Goal: Task Accomplishment & Management: Manage account settings

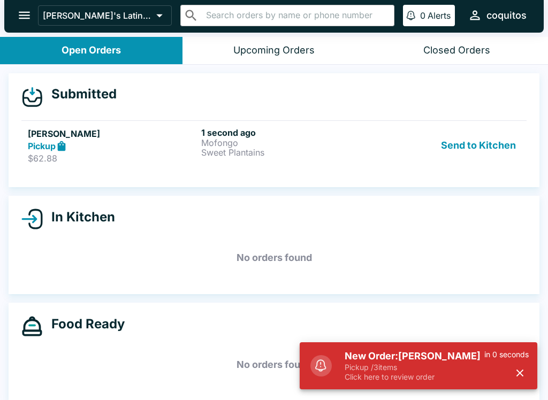
scroll to position [10, 0]
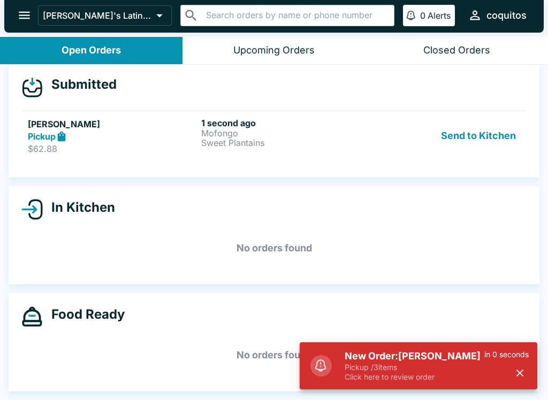
click at [143, 131] on div "Pickup" at bounding box center [112, 137] width 169 height 12
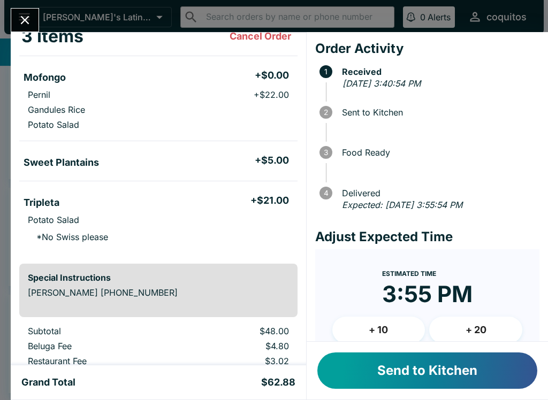
scroll to position [70, 0]
click at [347, 366] on button "Send to Kitchen" at bounding box center [427, 371] width 220 height 36
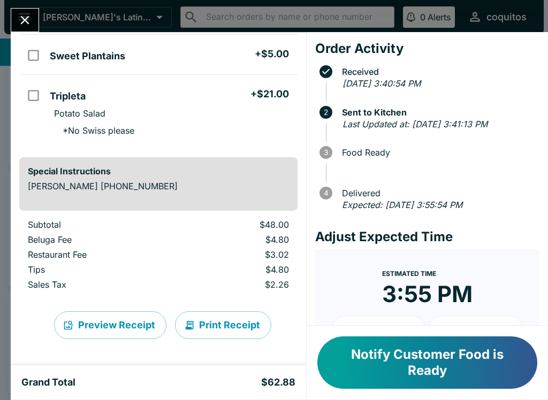
scroll to position [176, 0]
click at [389, 343] on button "Notify Customer Food is Ready" at bounding box center [427, 363] width 220 height 52
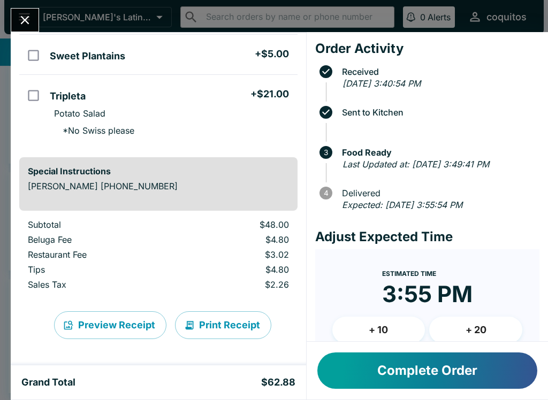
click at [20, 19] on icon "Close" at bounding box center [25, 20] width 14 height 14
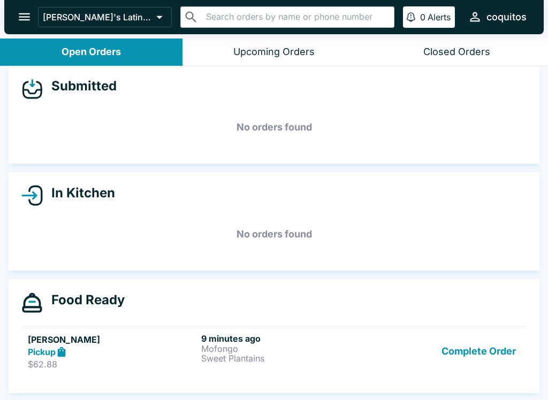
scroll to position [2, 0]
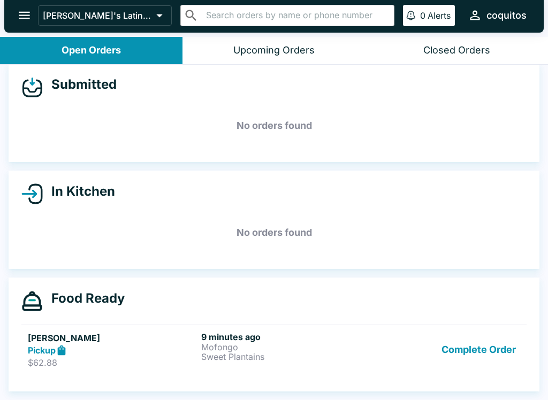
click at [215, 355] on p "Sweet Plantains" at bounding box center [285, 357] width 169 height 10
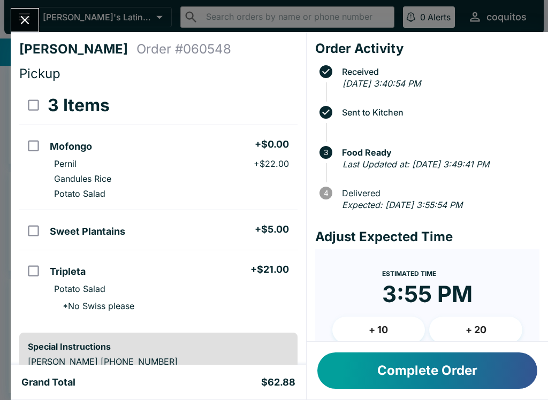
click at [17, 22] on button "Close" at bounding box center [24, 20] width 27 height 23
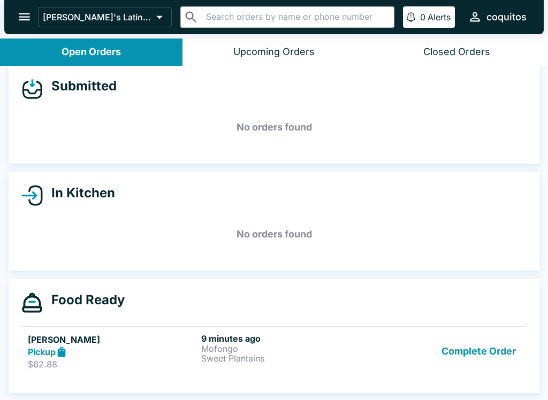
click at [165, 351] on div "Pickup" at bounding box center [112, 352] width 169 height 12
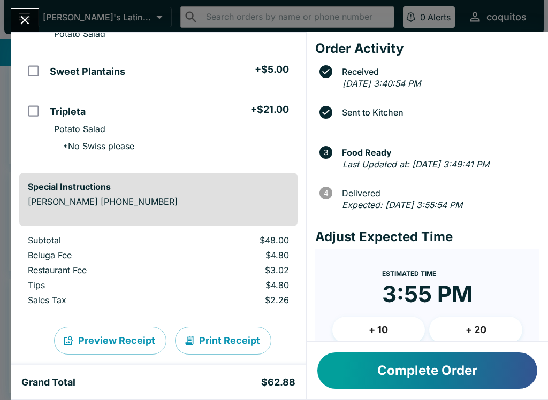
scroll to position [161, 0]
click at [360, 367] on button "Complete Order" at bounding box center [427, 371] width 220 height 36
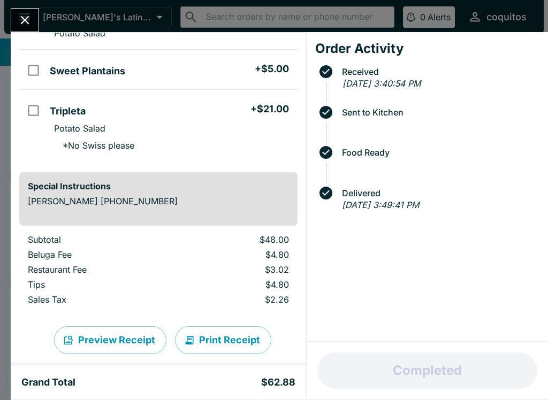
scroll to position [0, 0]
